Goal: Task Accomplishment & Management: Manage account settings

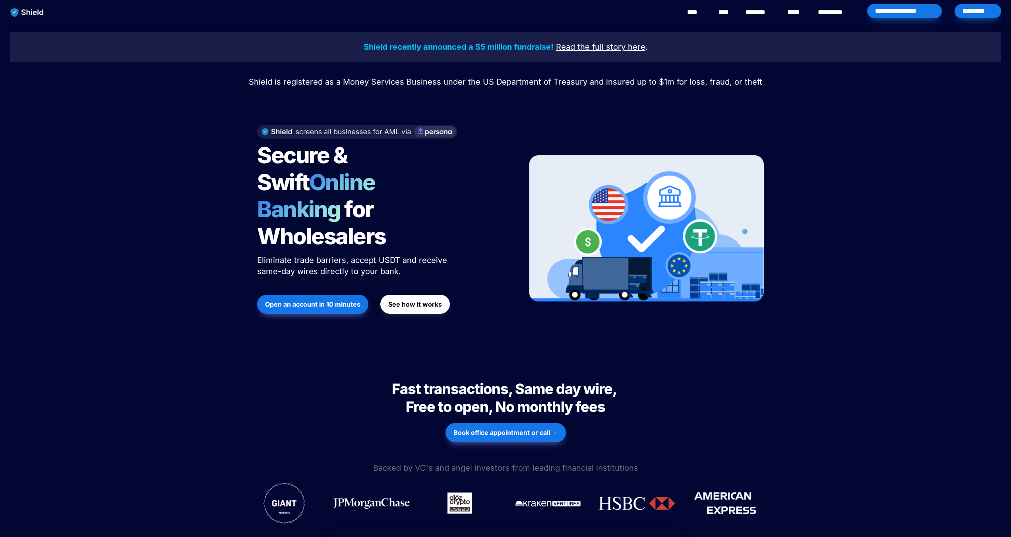
click at [977, 14] on div "*********" at bounding box center [977, 11] width 46 height 14
click at [801, 14] on link "****" at bounding box center [795, 13] width 17 height 10
click at [409, 300] on strong "See how it works" at bounding box center [415, 304] width 54 height 8
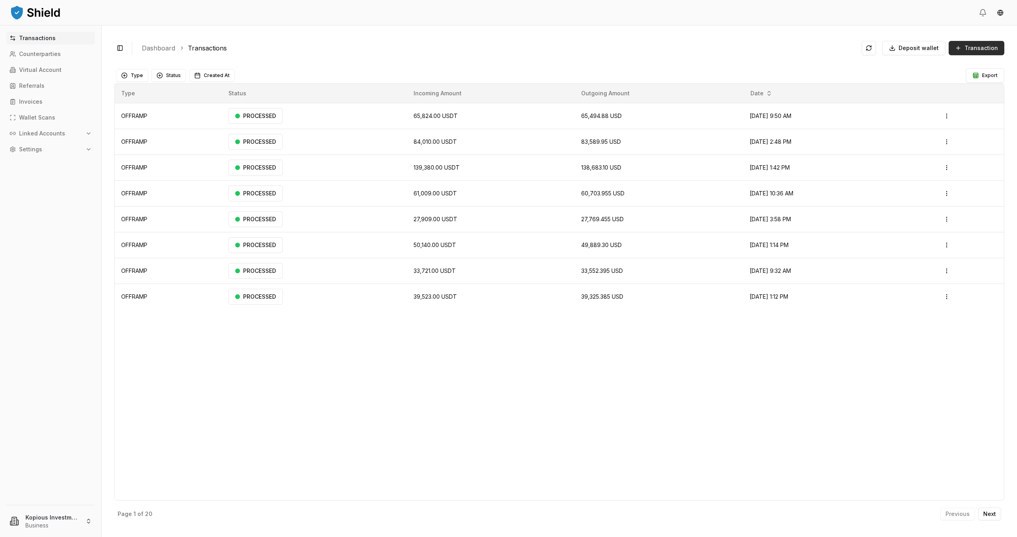
click at [979, 46] on span "Transaction" at bounding box center [980, 48] width 33 height 8
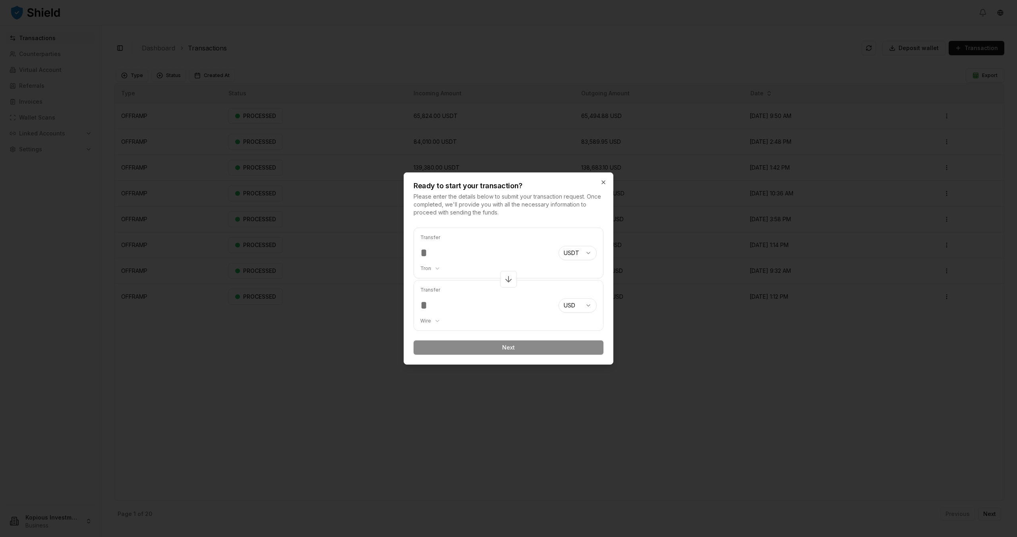
click at [439, 270] on body "Transactions Counterparties Virtual Account Referrals Invoices Wallet Scans Lin…" at bounding box center [508, 268] width 1017 height 537
click at [594, 235] on body "Transactions Counterparties Virtual Account Referrals Invoices Wallet Scans Lin…" at bounding box center [508, 268] width 1017 height 537
click at [602, 184] on icon "button" at bounding box center [603, 182] width 3 height 3
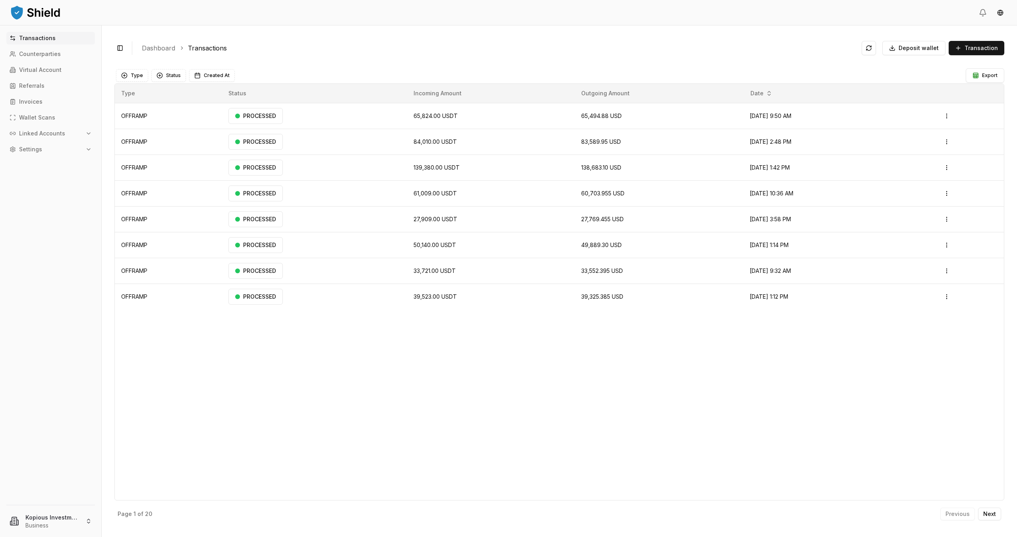
click at [38, 39] on p "Transactions" at bounding box center [37, 38] width 37 height 6
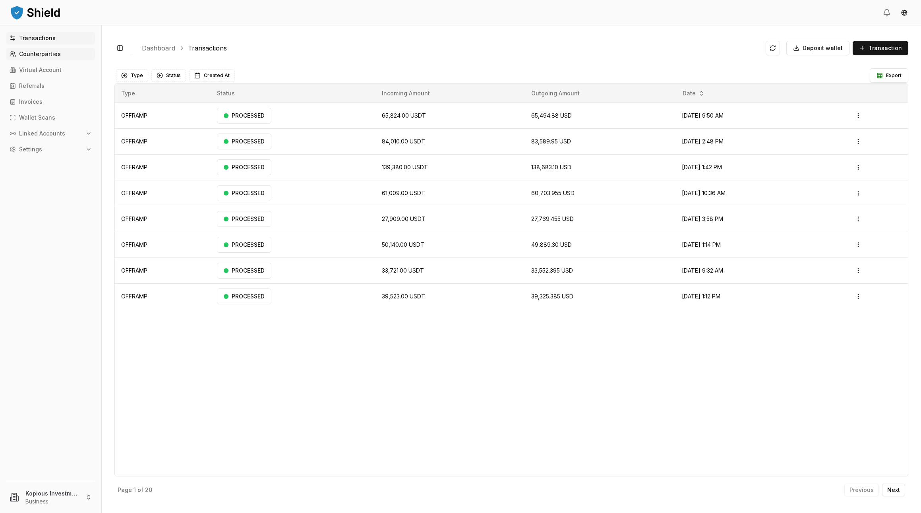
click at [44, 57] on p "Counterparties" at bounding box center [40, 54] width 42 height 6
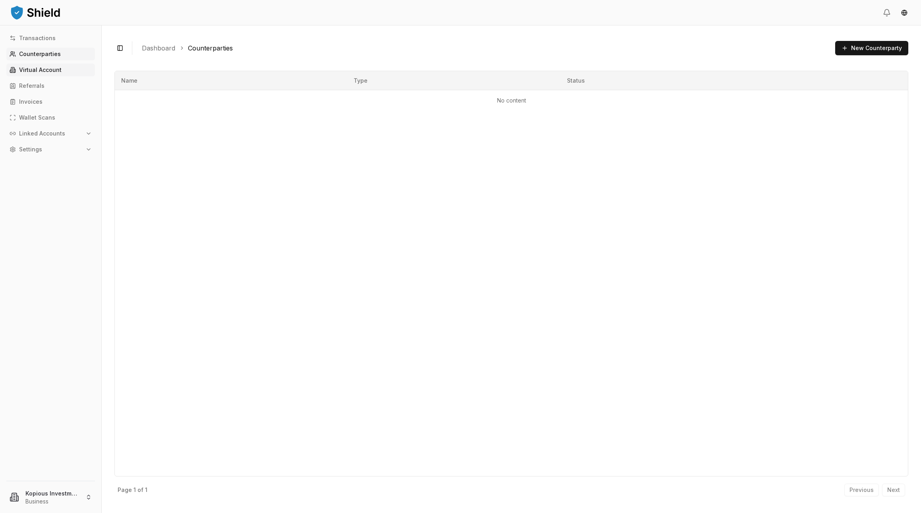
click at [41, 68] on p "Virtual Account" at bounding box center [40, 70] width 43 height 6
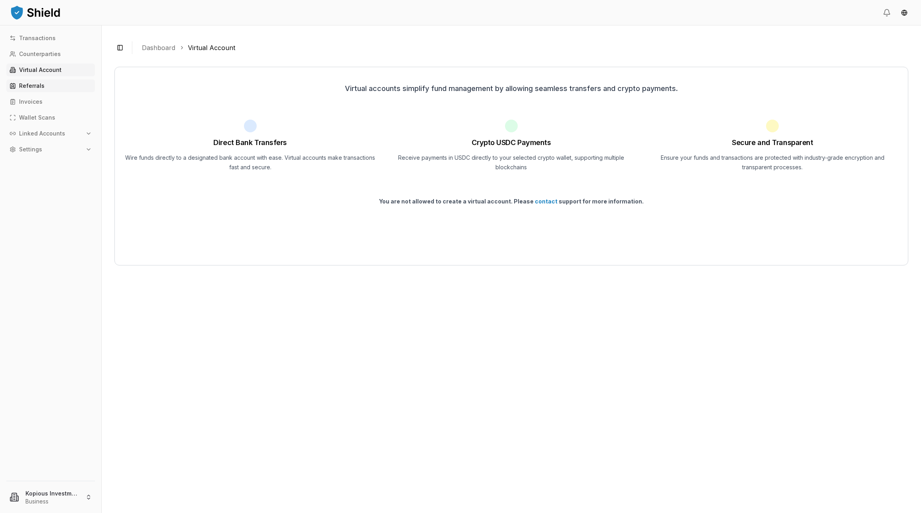
click at [31, 86] on p "Referrals" at bounding box center [31, 86] width 25 height 6
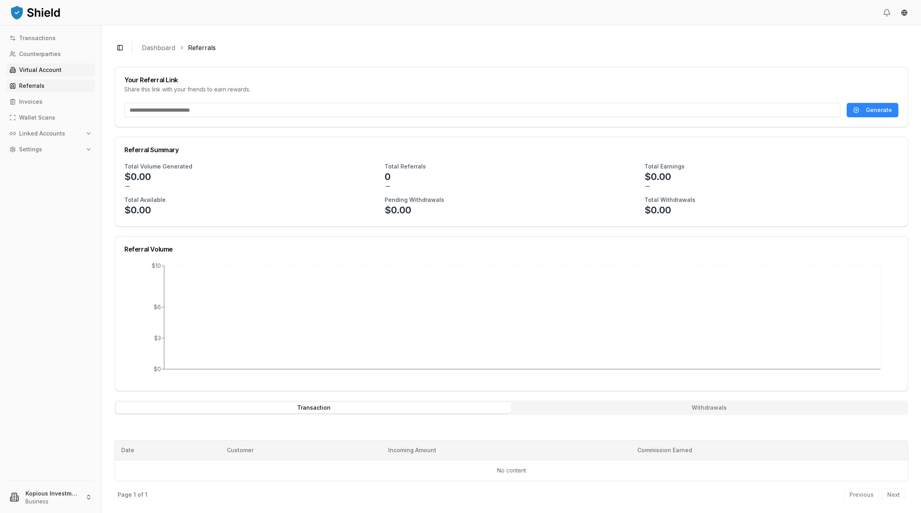
click at [44, 72] on p "Virtual Account" at bounding box center [40, 70] width 43 height 6
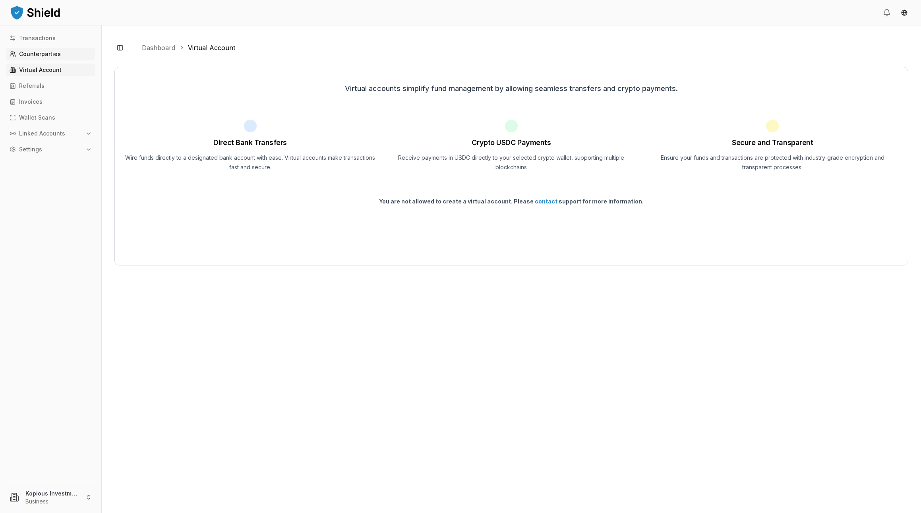
click at [39, 55] on p "Counterparties" at bounding box center [40, 54] width 42 height 6
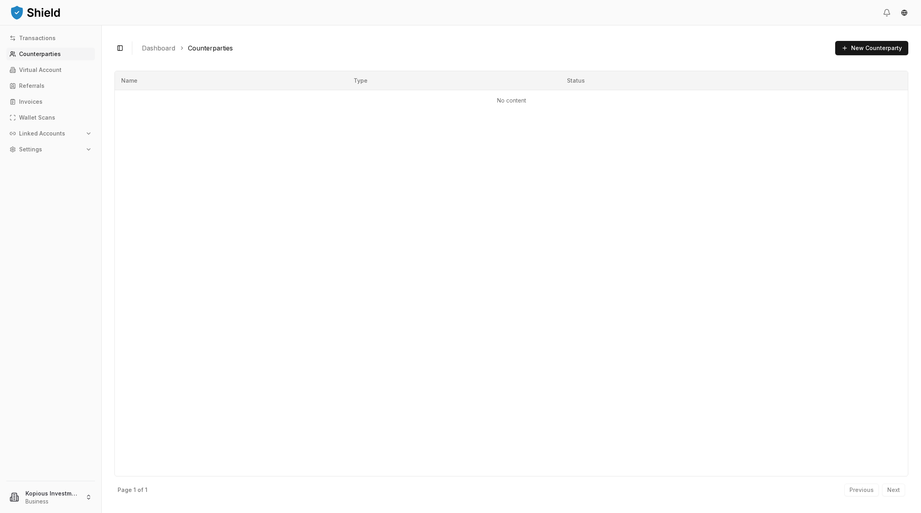
click at [90, 133] on icon "button" at bounding box center [88, 133] width 6 height 6
click at [38, 148] on p "Wallets" at bounding box center [30, 147] width 21 height 6
click at [38, 158] on p "Bank Accounts" at bounding box center [40, 161] width 41 height 6
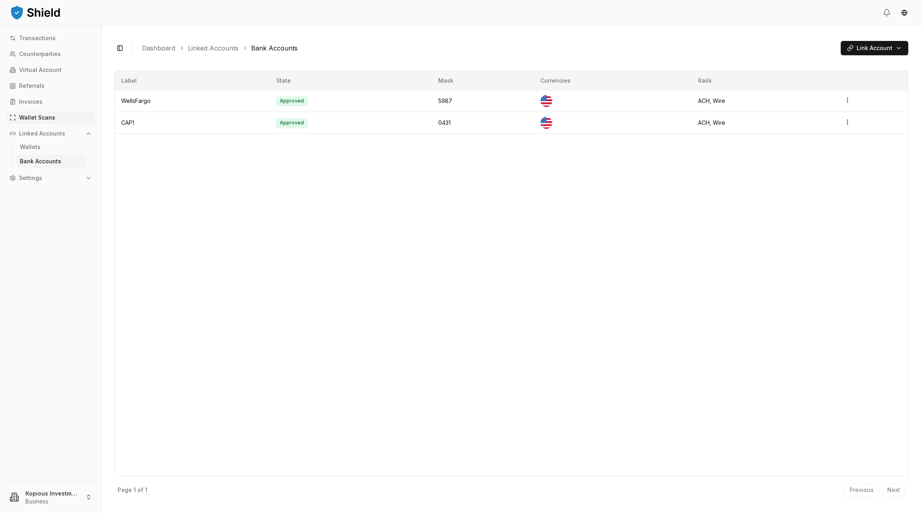
click at [34, 119] on p "Wallet Scans" at bounding box center [37, 118] width 36 height 6
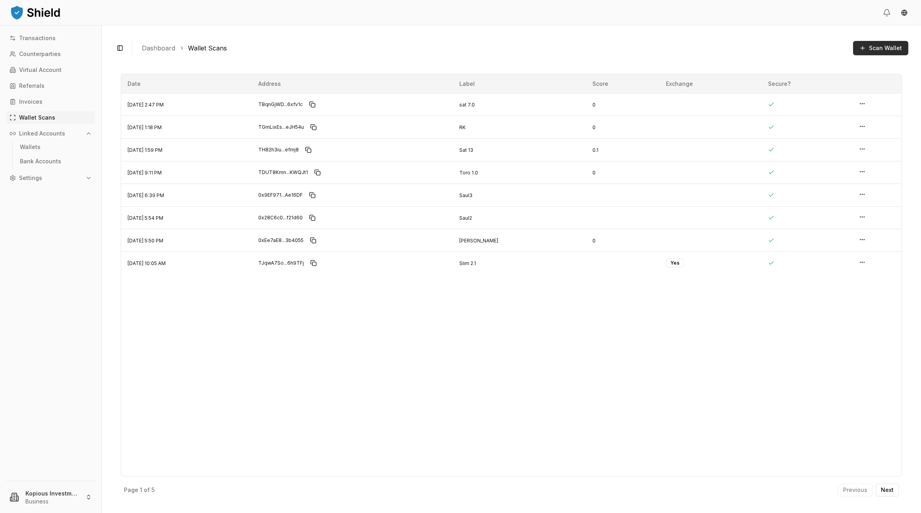
click at [874, 46] on span "Scan Wallet" at bounding box center [885, 48] width 33 height 8
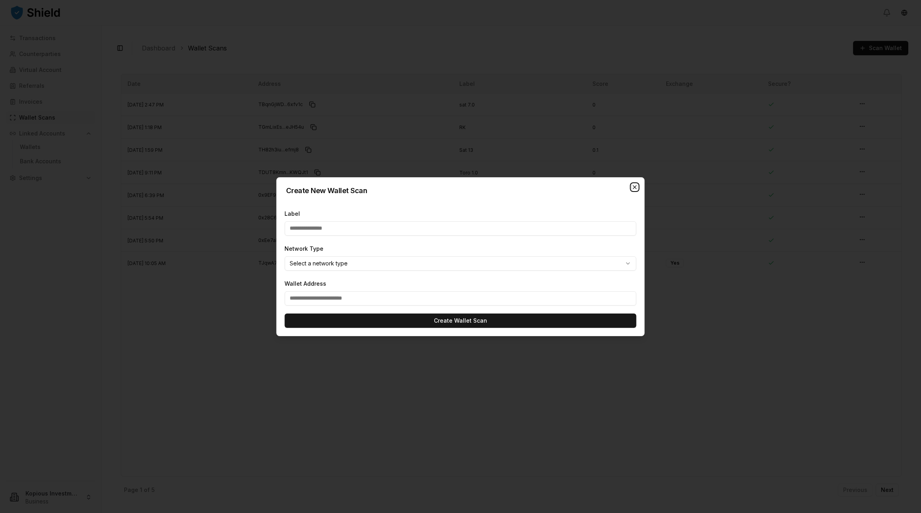
click at [634, 190] on icon "button" at bounding box center [635, 187] width 6 height 6
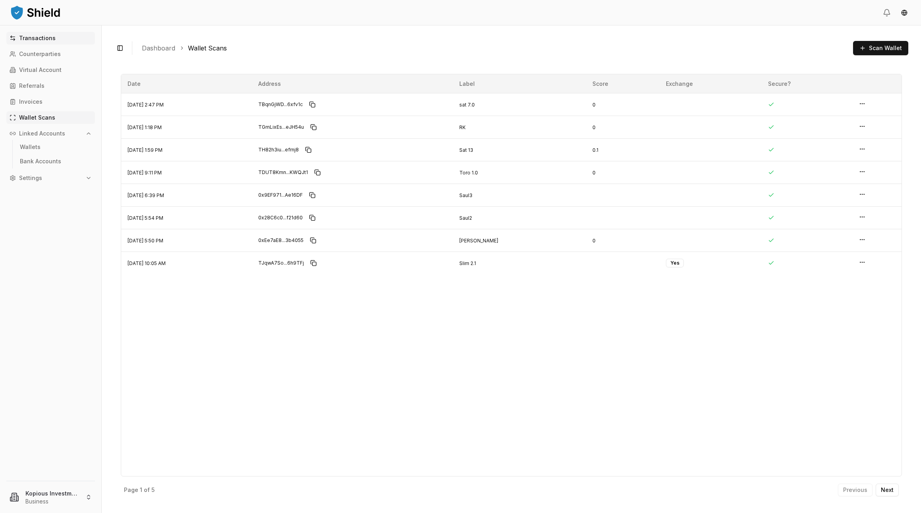
click at [33, 39] on p "Transactions" at bounding box center [37, 38] width 37 height 6
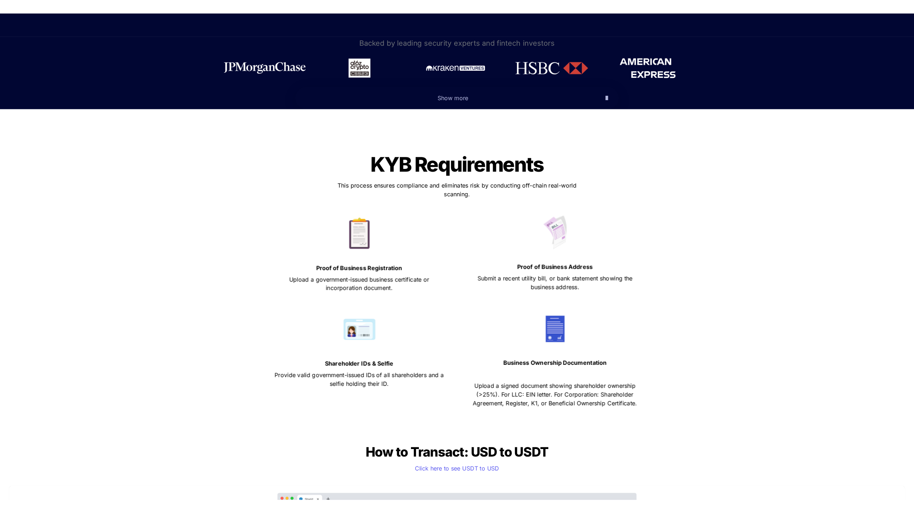
scroll to position [29, 0]
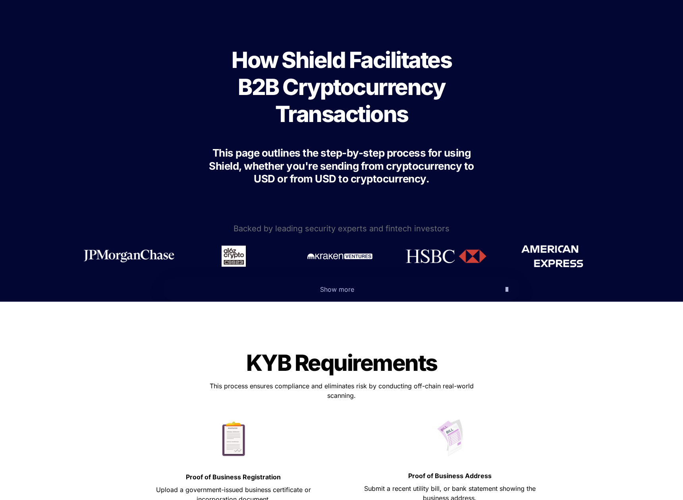
drag, startPoint x: 141, startPoint y: 51, endPoint x: 166, endPoint y: 45, distance: 25.6
click at [162, 52] on div "How Shield Facilitates B2B Cryptocurrency Transactions This page outlines the s…" at bounding box center [341, 108] width 683 height 226
click at [493, 63] on div "How Shield Facilitates B2B Cryptocurrency Transactions This page outlines the s…" at bounding box center [342, 111] width 318 height 203
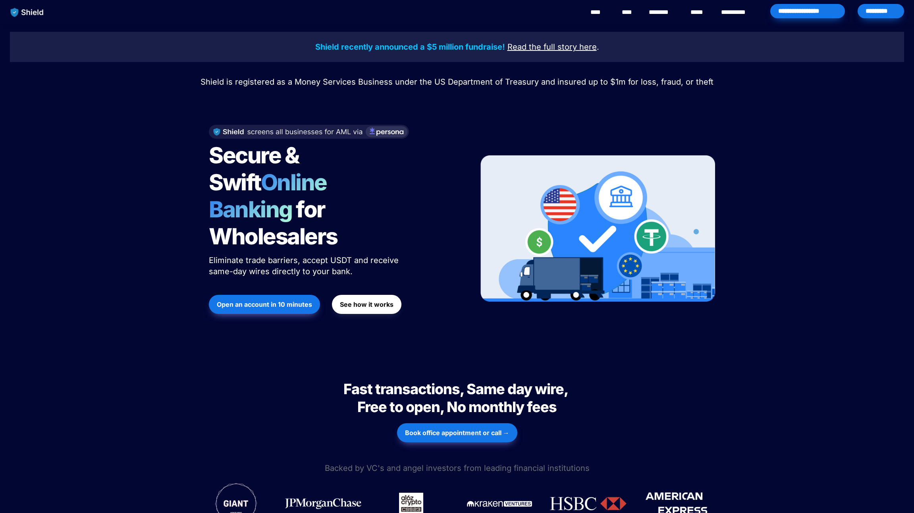
click at [881, 10] on div "*********" at bounding box center [881, 11] width 46 height 14
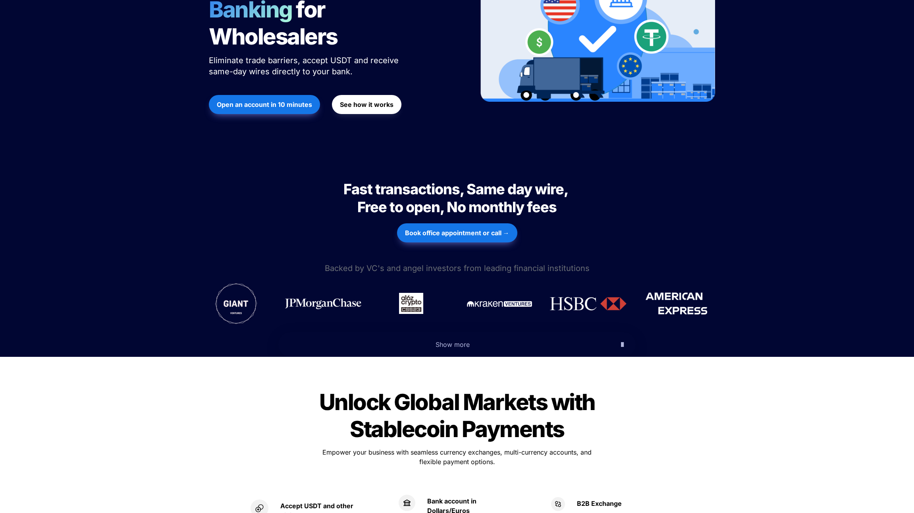
scroll to position [82, 0]
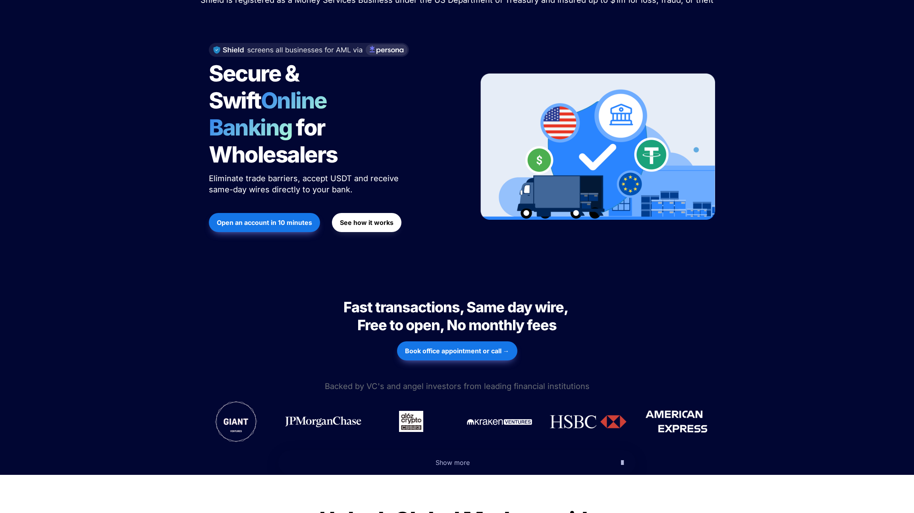
click at [363, 218] on strong "See how it works" at bounding box center [367, 222] width 54 height 8
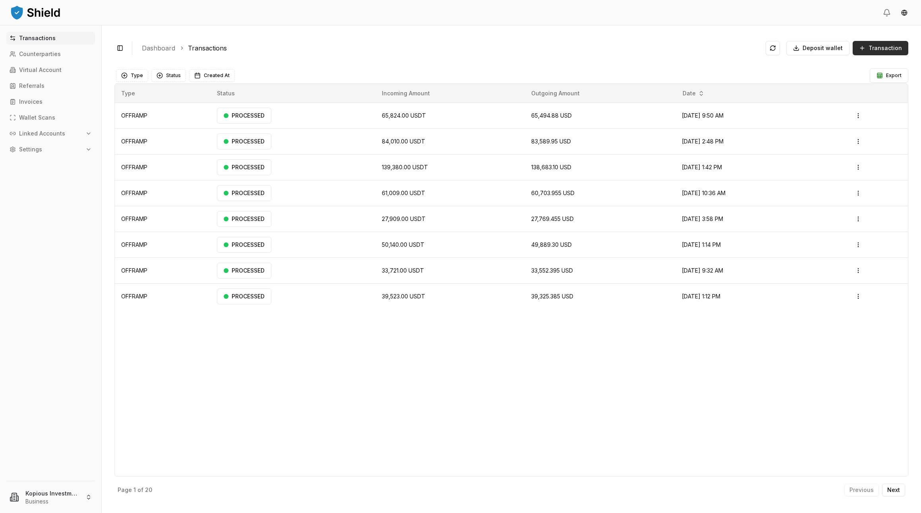
click at [877, 44] on span "Transaction" at bounding box center [884, 48] width 33 height 8
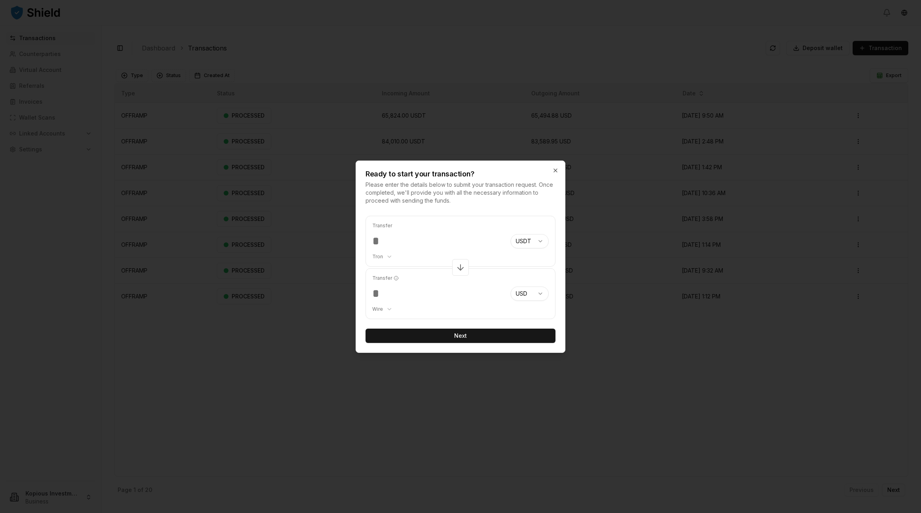
type input "******"
click at [543, 239] on body "Transactions Counterparties Virtual Account Referrals Invoices Wallet Scans Lin…" at bounding box center [460, 256] width 921 height 513
click at [543, 221] on body "Transactions Counterparties Virtual Account Referrals Invoices Wallet Scans Lin…" at bounding box center [460, 256] width 921 height 513
click at [543, 294] on body "Transactions Counterparties Virtual Account Referrals Invoices Wallet Scans Lin…" at bounding box center [460, 256] width 921 height 513
click at [533, 224] on body "Transactions Counterparties Virtual Account Referrals Invoices Wallet Scans Lin…" at bounding box center [460, 256] width 921 height 513
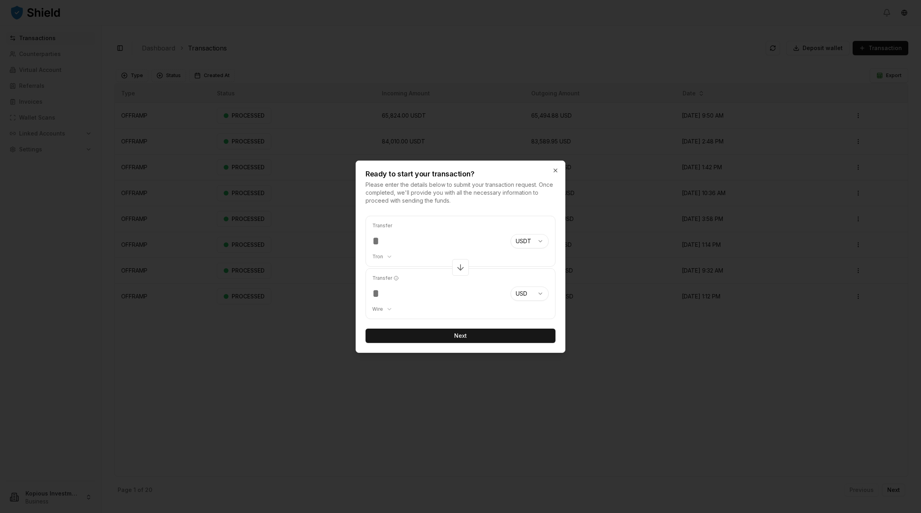
click at [544, 242] on body "Transactions Counterparties Virtual Account Referrals Invoices Wallet Scans Lin…" at bounding box center [460, 256] width 921 height 513
click at [536, 219] on body "Transactions Counterparties Virtual Account Referrals Invoices Wallet Scans Lin…" at bounding box center [460, 256] width 921 height 513
click at [388, 256] on body "Transactions Counterparties Virtual Account Referrals Invoices Wallet Scans Lin…" at bounding box center [460, 256] width 921 height 513
click at [434, 238] on body "Transactions Counterparties Virtual Account Referrals Invoices Wallet Scans Lin…" at bounding box center [460, 256] width 921 height 513
click at [557, 171] on icon "button" at bounding box center [555, 170] width 6 height 6
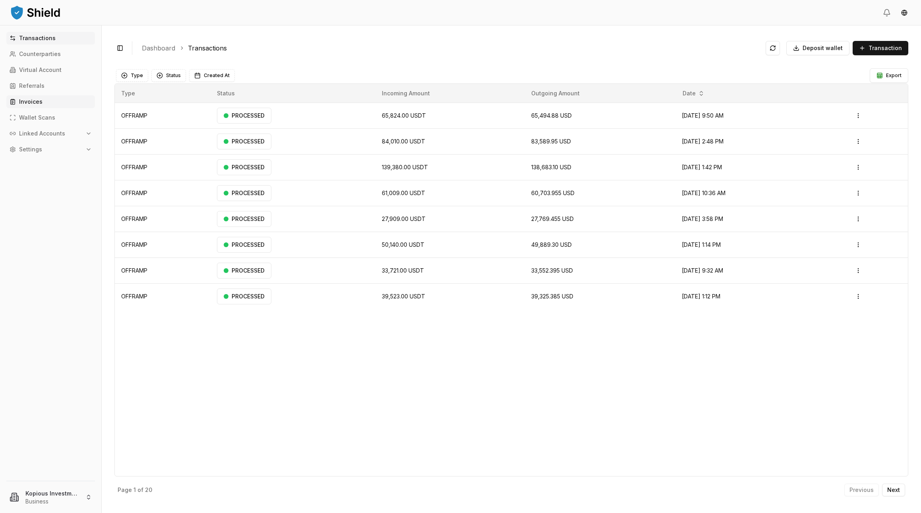
click at [34, 101] on p "Invoices" at bounding box center [30, 102] width 23 height 6
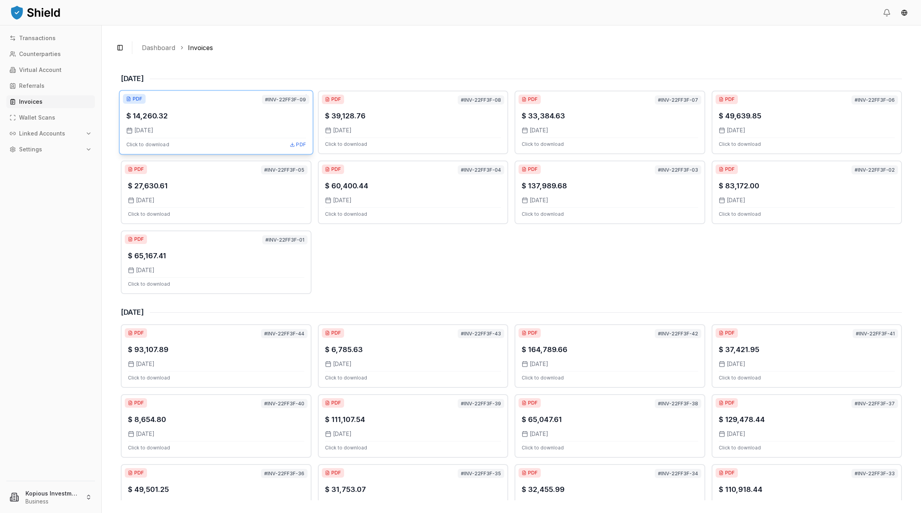
click at [230, 123] on div "$ 14,260.32 10/1/2025 Click to download PDF" at bounding box center [216, 122] width 180 height 50
click at [29, 40] on p "Transactions" at bounding box center [37, 38] width 37 height 6
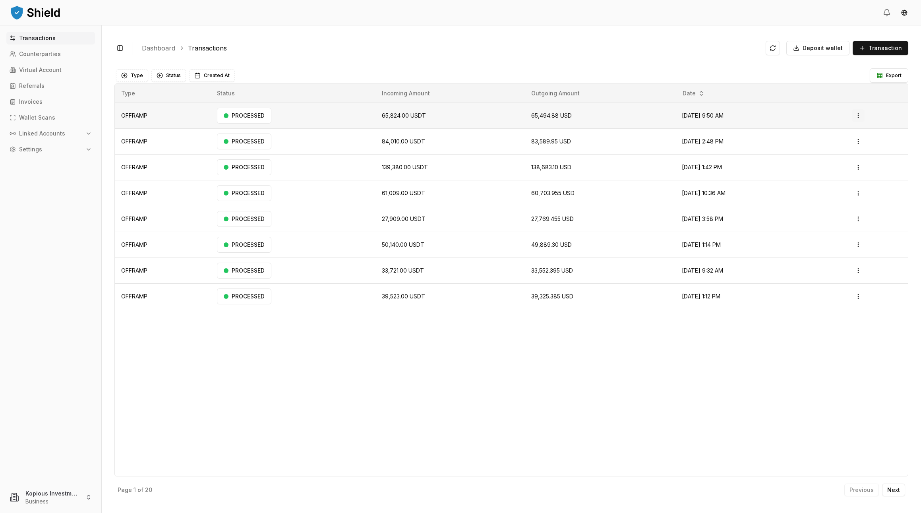
click at [860, 115] on html "Transactions Counterparties Virtual Account Referrals Invoices Wallet Scans Lin…" at bounding box center [460, 256] width 921 height 513
click at [841, 148] on p "View Details" at bounding box center [835, 147] width 29 height 5
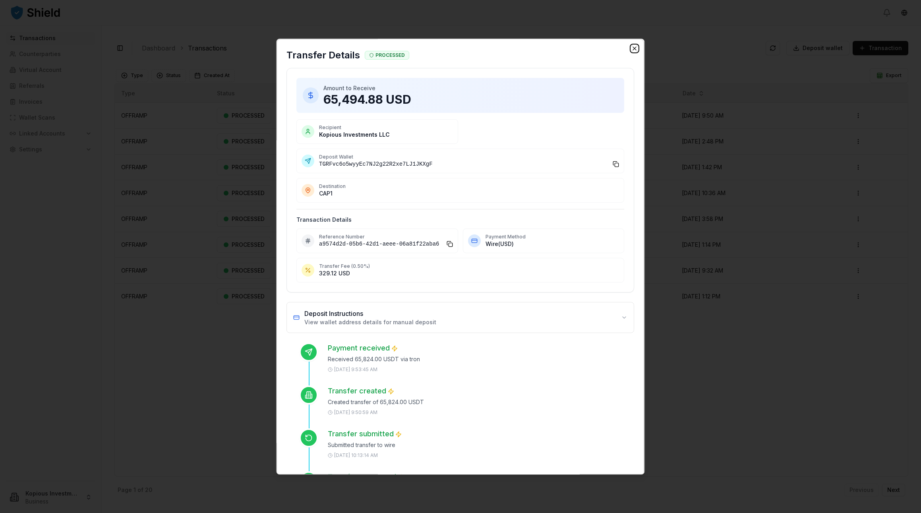
click at [632, 48] on icon "button" at bounding box center [635, 48] width 6 height 6
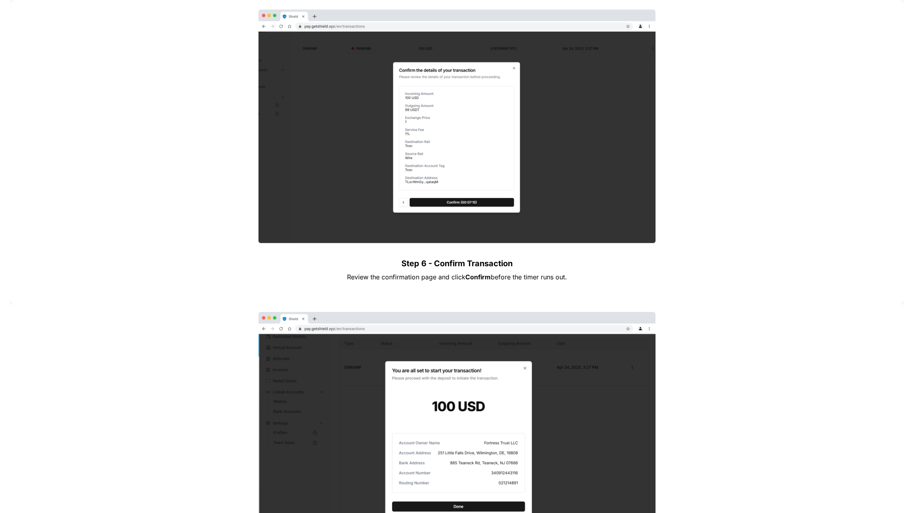
scroll to position [2211, 0]
